Goal: Task Accomplishment & Management: Manage account settings

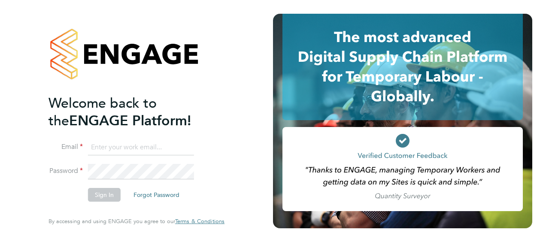
click at [148, 150] on input at bounding box center [141, 147] width 106 height 15
type input "dominic.oneill@vistry.co.uk"
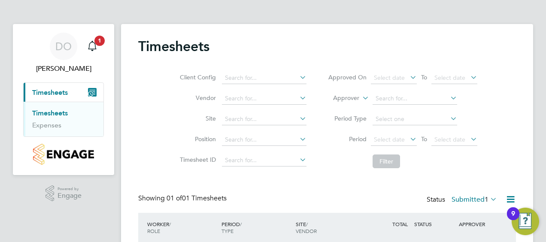
scroll to position [66, 0]
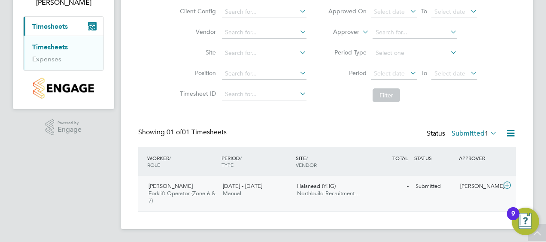
click at [211, 180] on div "[PERSON_NAME] Forklift Operator (Zone 6 & 7) [DATE] - [DATE]" at bounding box center [182, 193] width 74 height 29
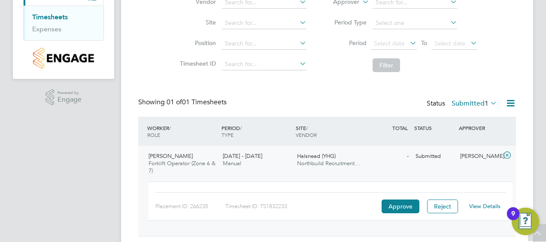
scroll to position [121, 0]
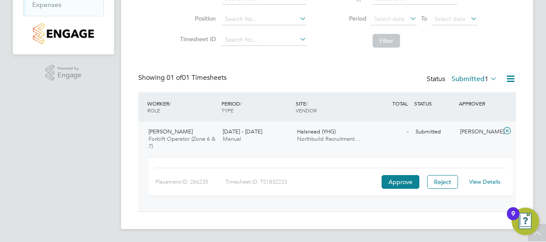
click at [490, 178] on link "View Details" at bounding box center [484, 181] width 31 height 7
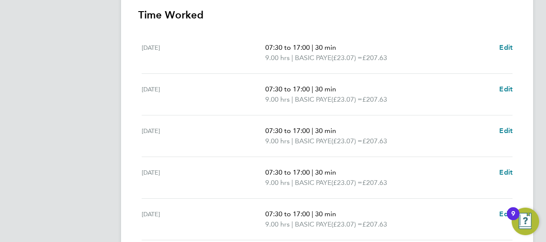
scroll to position [172, 0]
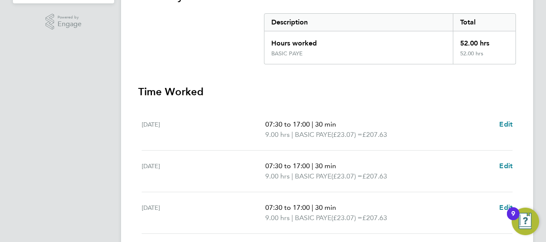
click at [293, 123] on span "07:30 to 17:00" at bounding box center [287, 124] width 45 height 8
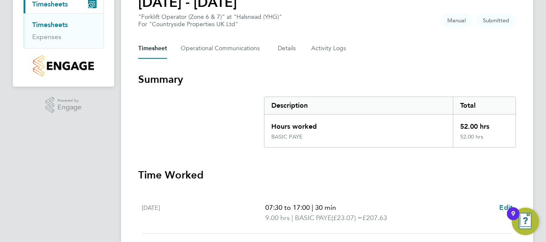
scroll to position [7, 0]
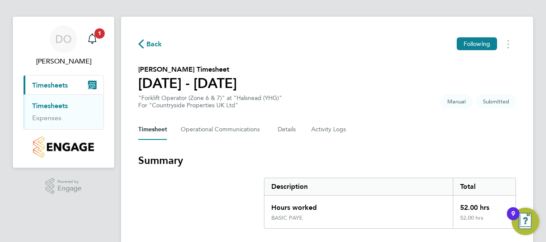
click at [38, 84] on span "Timesheets" at bounding box center [50, 85] width 36 height 8
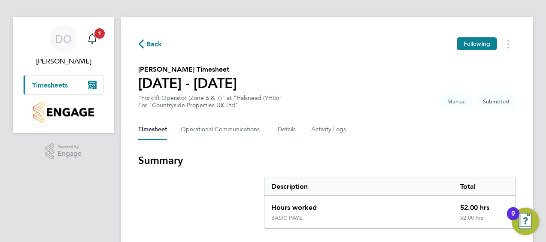
click at [64, 85] on span "Timesheets" at bounding box center [50, 85] width 36 height 8
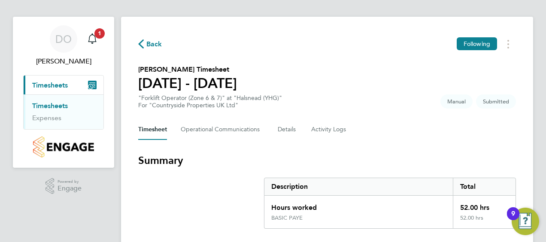
click at [52, 105] on link "Timesheets" at bounding box center [50, 106] width 36 height 8
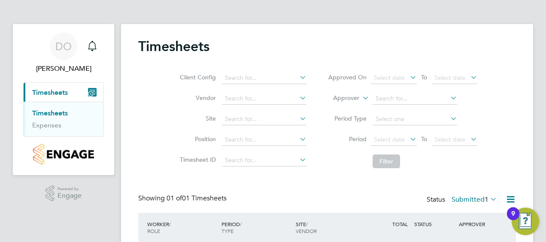
scroll to position [66, 0]
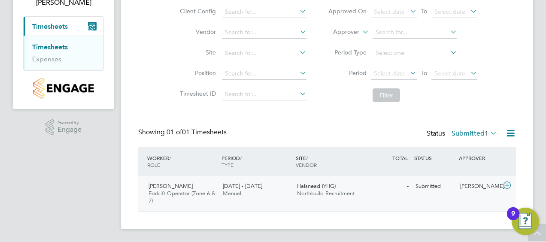
click at [208, 194] on span "Forklift Operator (Zone 6 & 7)" at bounding box center [181, 197] width 67 height 15
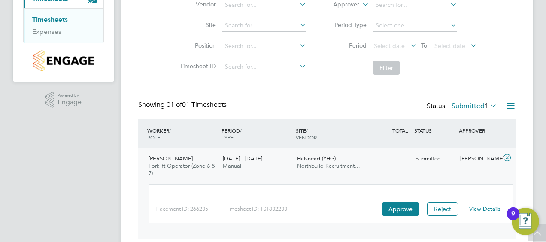
scroll to position [121, 0]
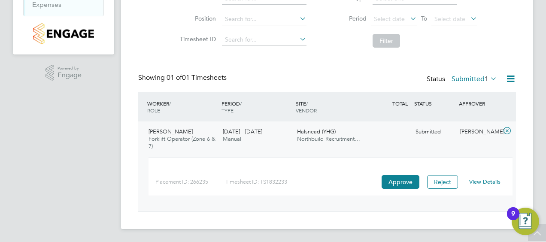
click at [481, 181] on link "View Details" at bounding box center [484, 181] width 31 height 7
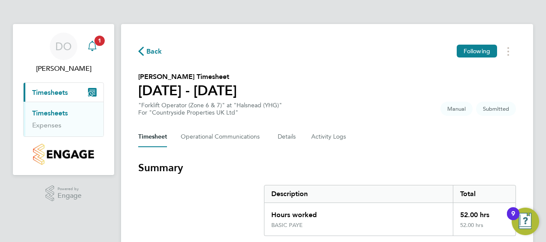
click at [95, 46] on icon "Main navigation" at bounding box center [92, 45] width 8 height 9
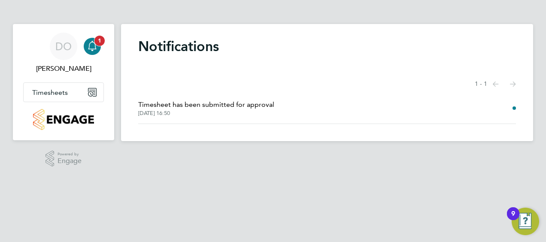
click at [102, 43] on span "1" at bounding box center [99, 41] width 10 height 10
click at [96, 43] on span "1" at bounding box center [99, 41] width 10 height 10
click at [73, 47] on div "DO" at bounding box center [63, 46] width 27 height 27
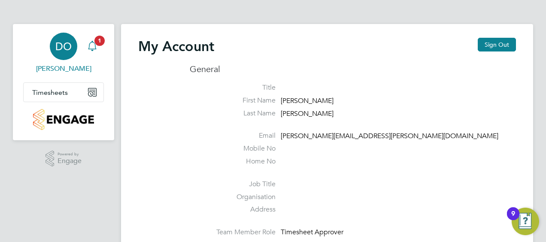
click at [94, 43] on app-badge "1" at bounding box center [99, 40] width 10 height 8
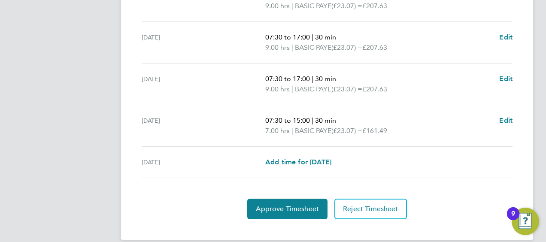
scroll to position [386, 0]
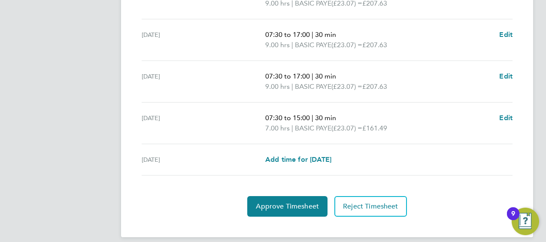
click at [296, 117] on span "07:30 to 15:00" at bounding box center [287, 118] width 45 height 8
drag, startPoint x: 296, startPoint y: 117, endPoint x: 374, endPoint y: 109, distance: 78.4
click at [374, 109] on div "Sat 27 Sep 07:30 to 15:00 | 30 min 7.00 hrs | BASIC PAYE (£23.07) = £161.49 Edit" at bounding box center [327, 124] width 371 height 42
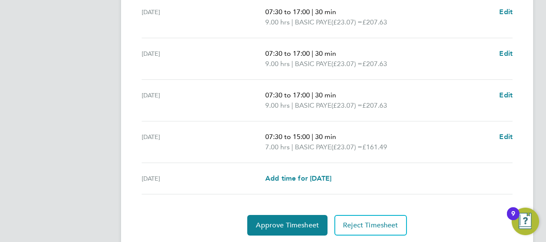
scroll to position [393, 0]
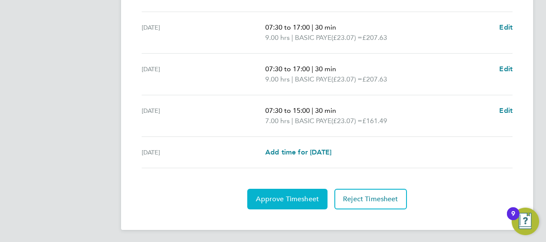
click at [289, 204] on button "Approve Timesheet" at bounding box center [287, 199] width 80 height 21
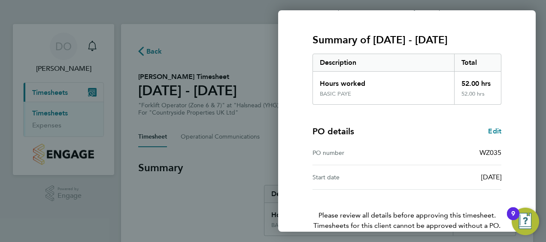
scroll to position [144, 0]
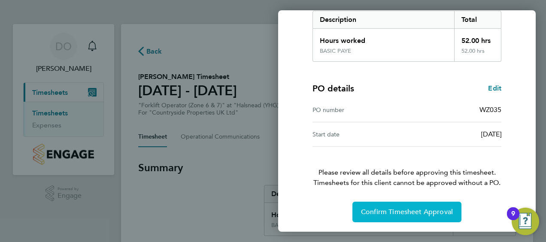
click at [381, 213] on span "Confirm Timesheet Approval" at bounding box center [407, 212] width 92 height 9
